Goal: Transaction & Acquisition: Purchase product/service

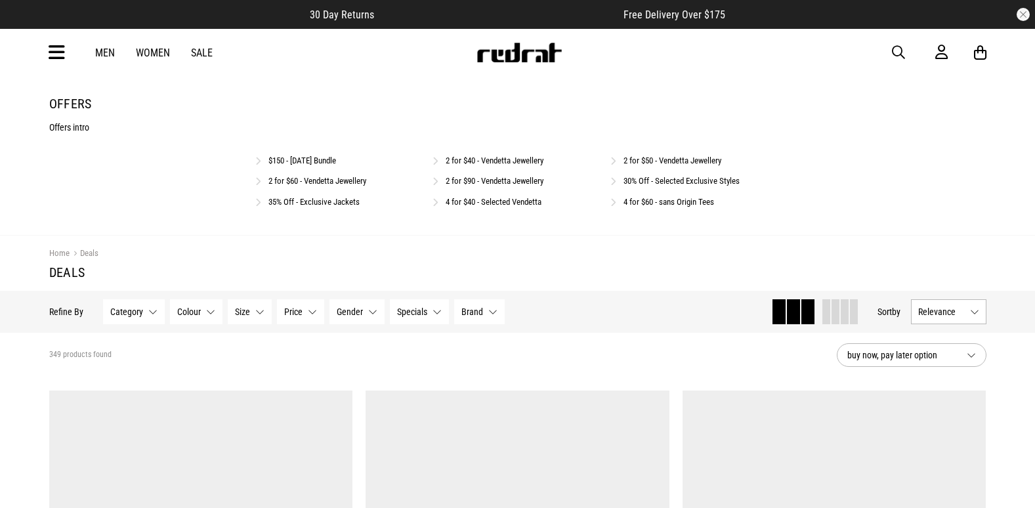
drag, startPoint x: 0, startPoint y: 0, endPoint x: 674, endPoint y: 164, distance: 693.8
click at [674, 164] on link "2 for $50 - Vendetta Jewellery" at bounding box center [673, 161] width 98 height 10
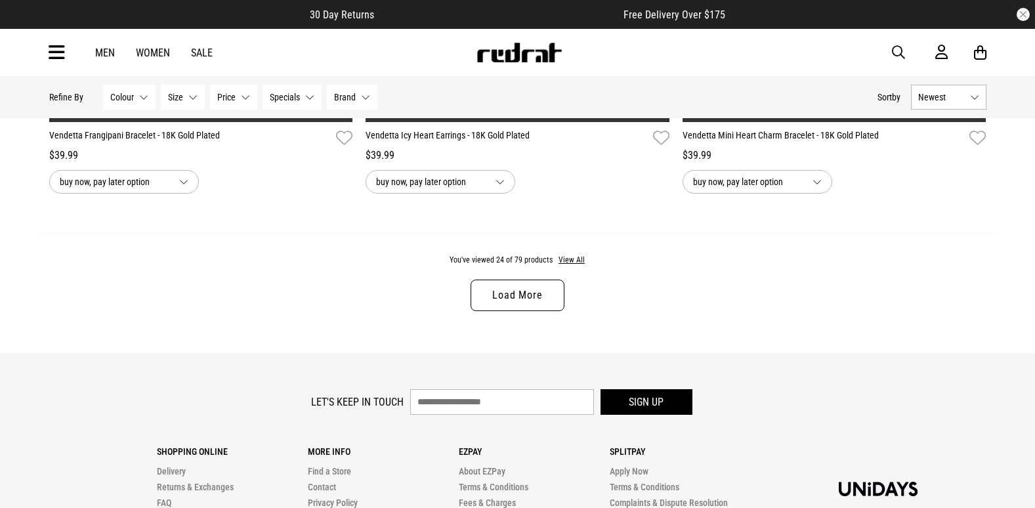
scroll to position [4201, 0]
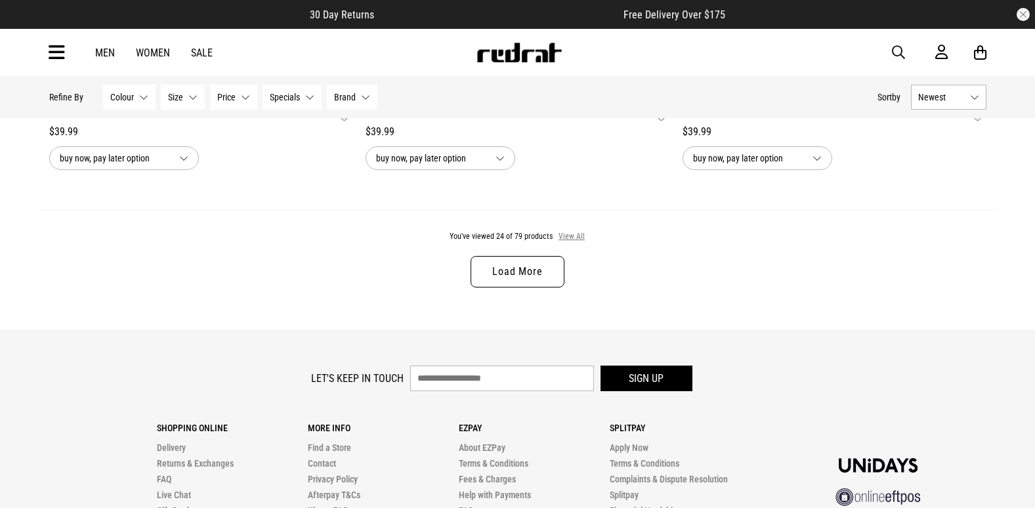
click at [568, 243] on button "View All" at bounding box center [572, 237] width 28 height 12
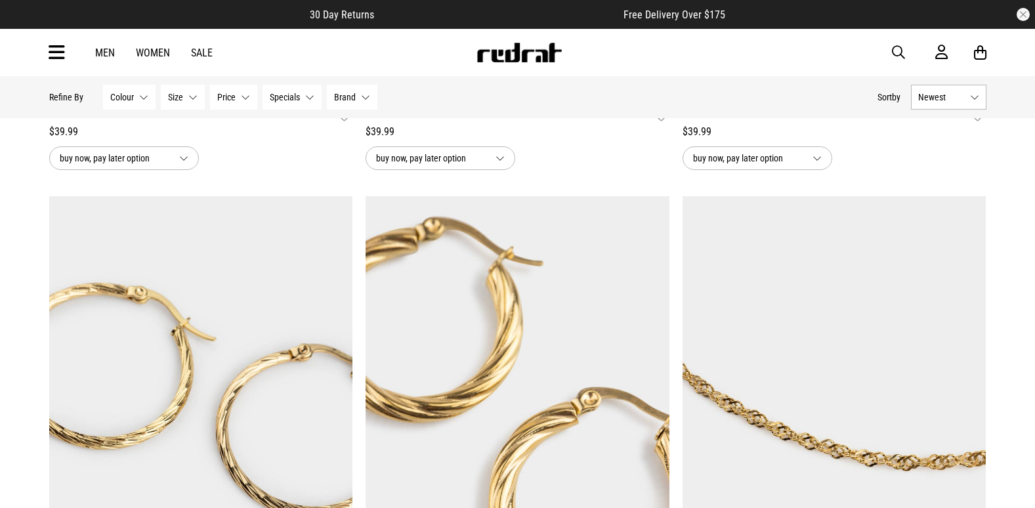
scroll to position [13325, 0]
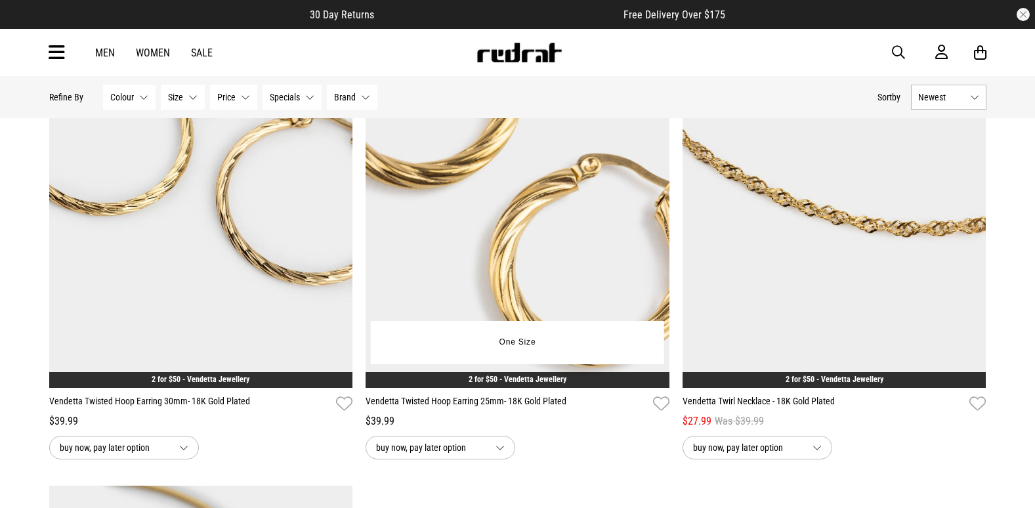
click at [559, 272] on img at bounding box center [518, 175] width 304 height 425
